Goal: Find specific page/section: Find specific page/section

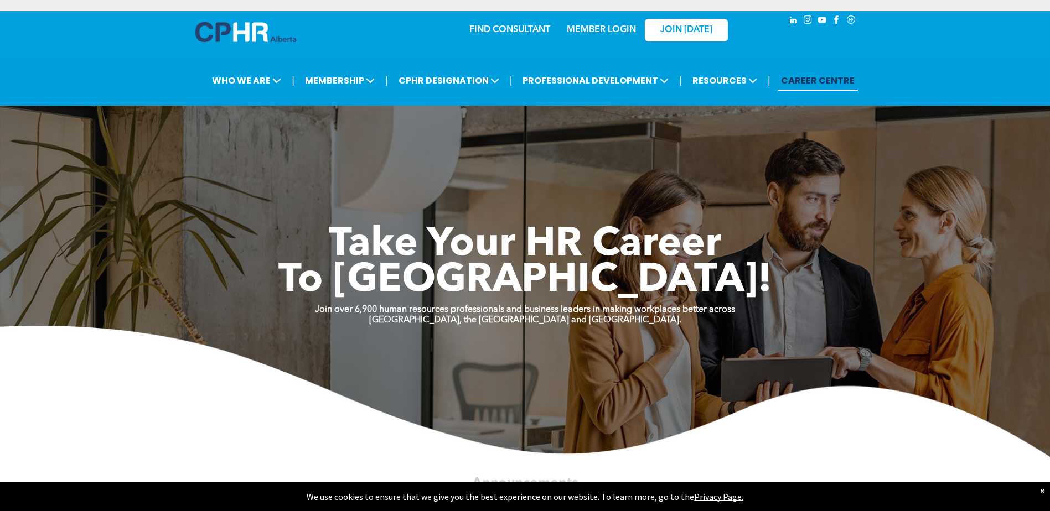
click at [817, 79] on link "CAREER CENTRE" at bounding box center [817, 80] width 80 height 20
